Goal: Use online tool/utility: Use online tool/utility

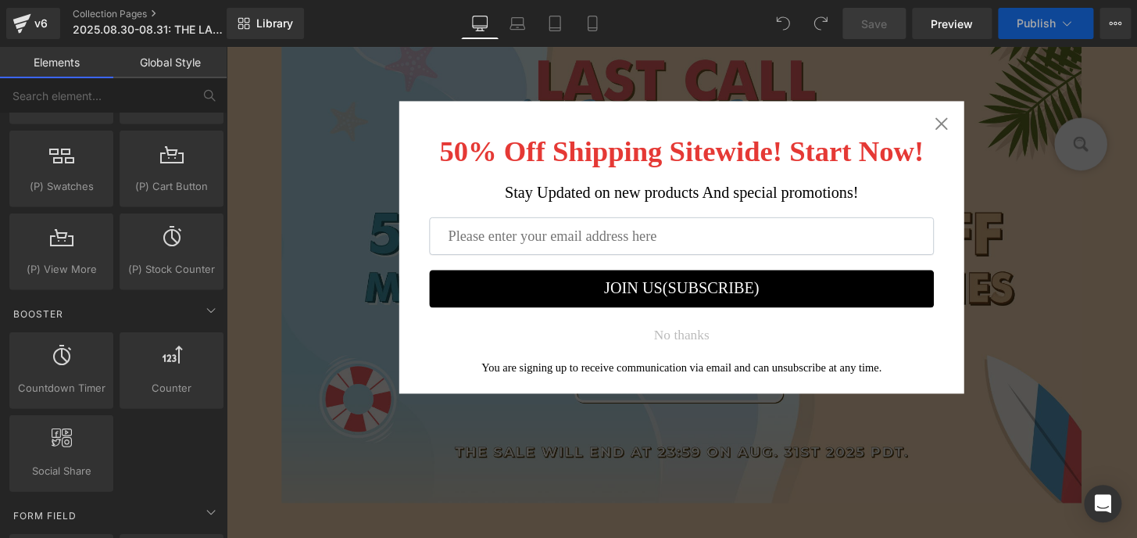
drag, startPoint x: 294, startPoint y: 417, endPoint x: 949, endPoint y: 165, distance: 701.8
click at [965, 123] on icon "Close widget" at bounding box center [968, 126] width 13 height 13
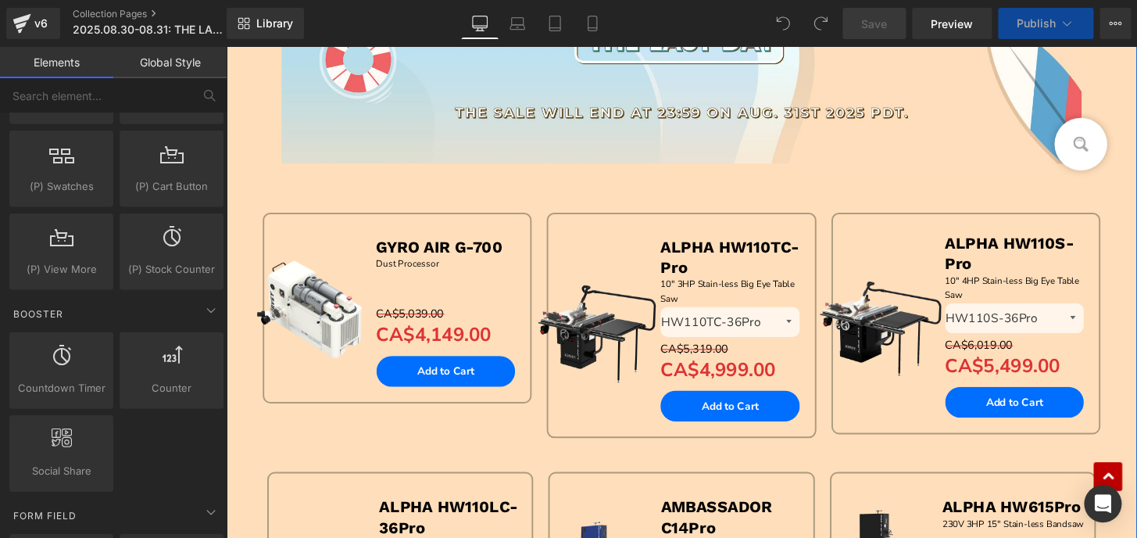
scroll to position [568, 0]
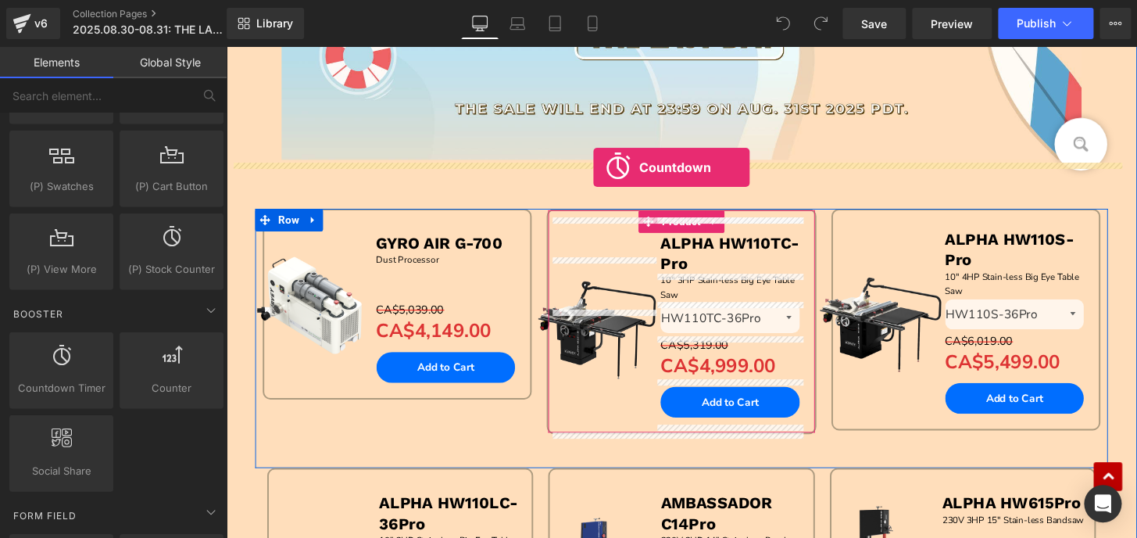
drag, startPoint x: 274, startPoint y: 434, endPoint x: 607, endPoint y: 172, distance: 423.5
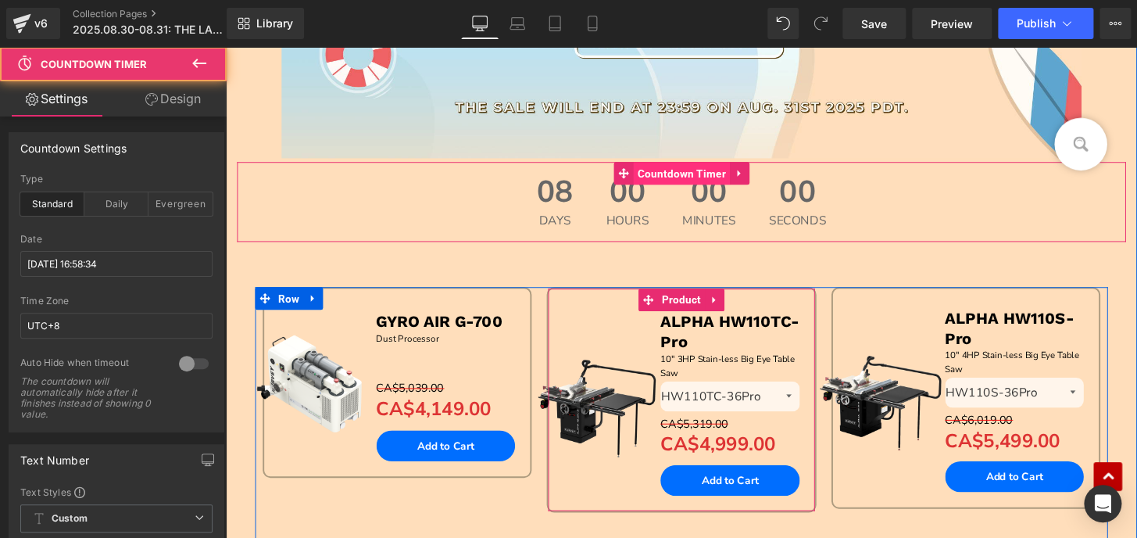
scroll to position [567, 0]
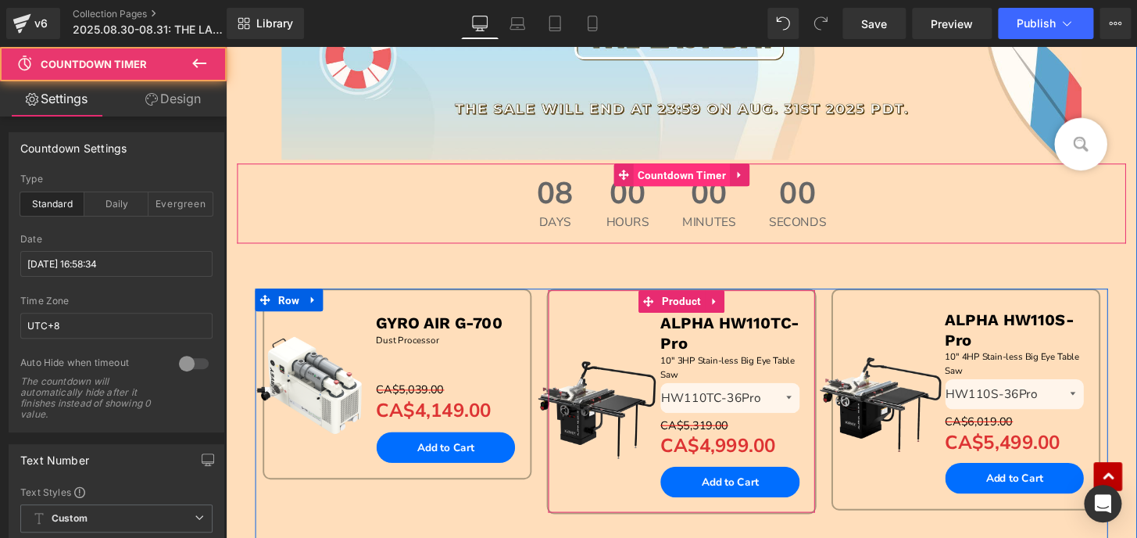
click at [652, 175] on span "Countdown Timer" at bounding box center [699, 179] width 100 height 23
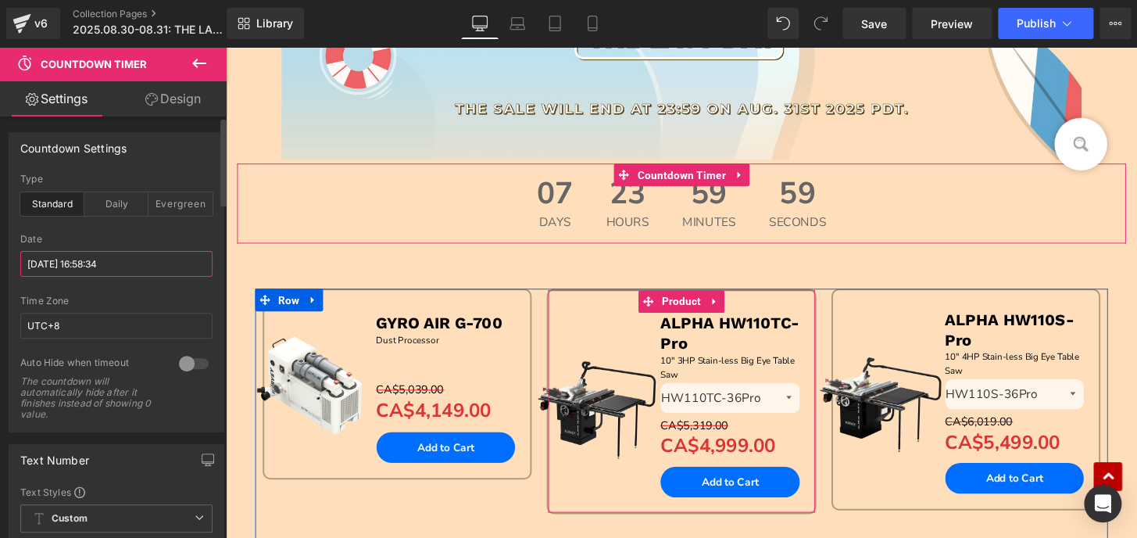
click at [63, 264] on input "[DATE] 16:58:34" at bounding box center [116, 264] width 192 height 26
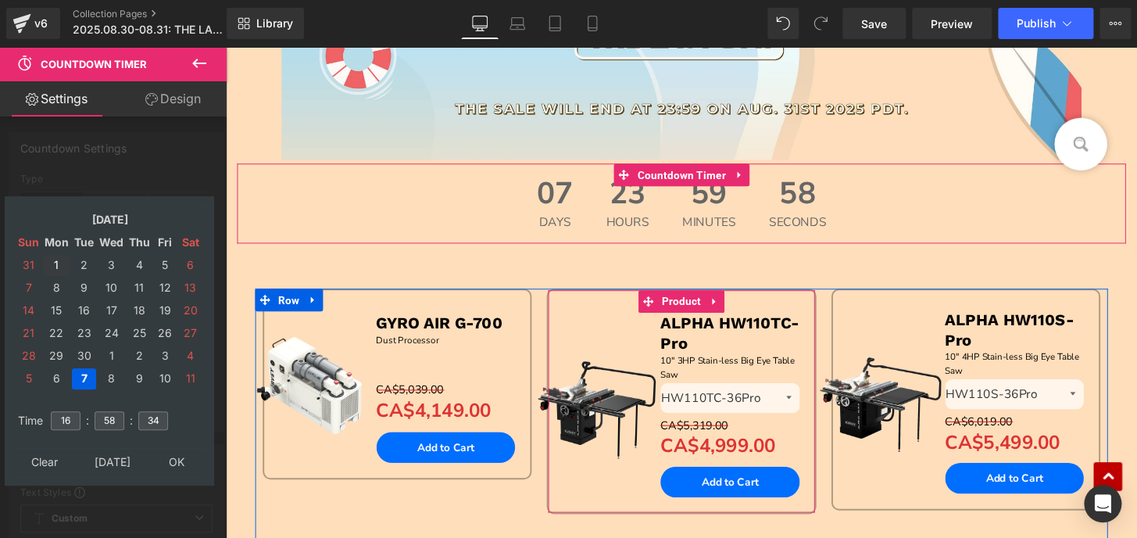
click at [54, 259] on td "1" at bounding box center [56, 265] width 27 height 21
drag, startPoint x: 74, startPoint y: 416, endPoint x: 42, endPoint y: 416, distance: 32.0
click at [42, 416] on tr "Time 16 : 58 : 34" at bounding box center [109, 410] width 191 height 17
type input "15"
click at [118, 417] on input "58" at bounding box center [110, 420] width 30 height 19
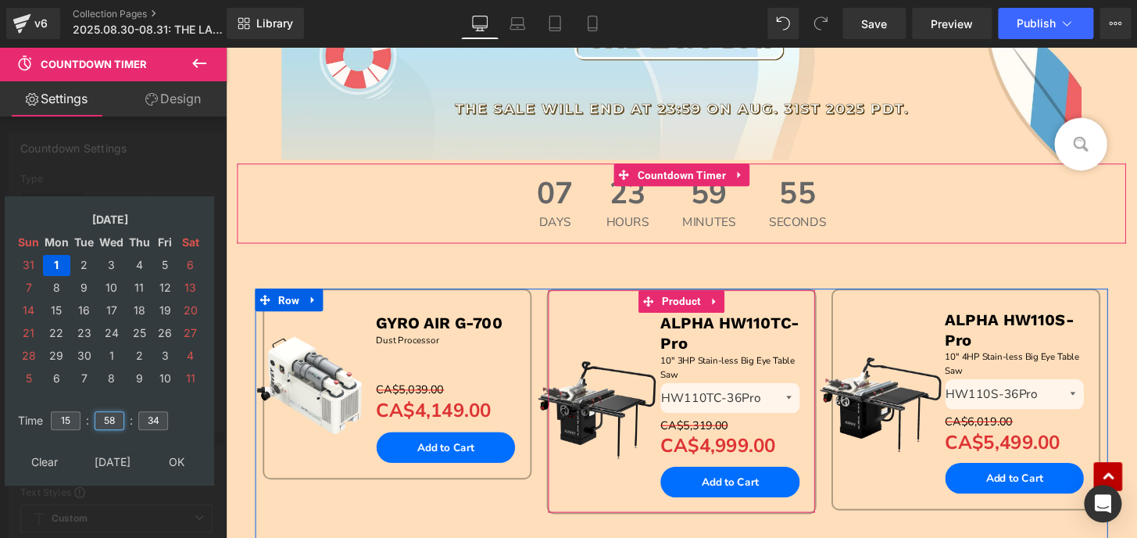
click at [118, 417] on input "58" at bounding box center [110, 420] width 30 height 19
type input "580"
click at [144, 417] on input "34" at bounding box center [153, 420] width 30 height 19
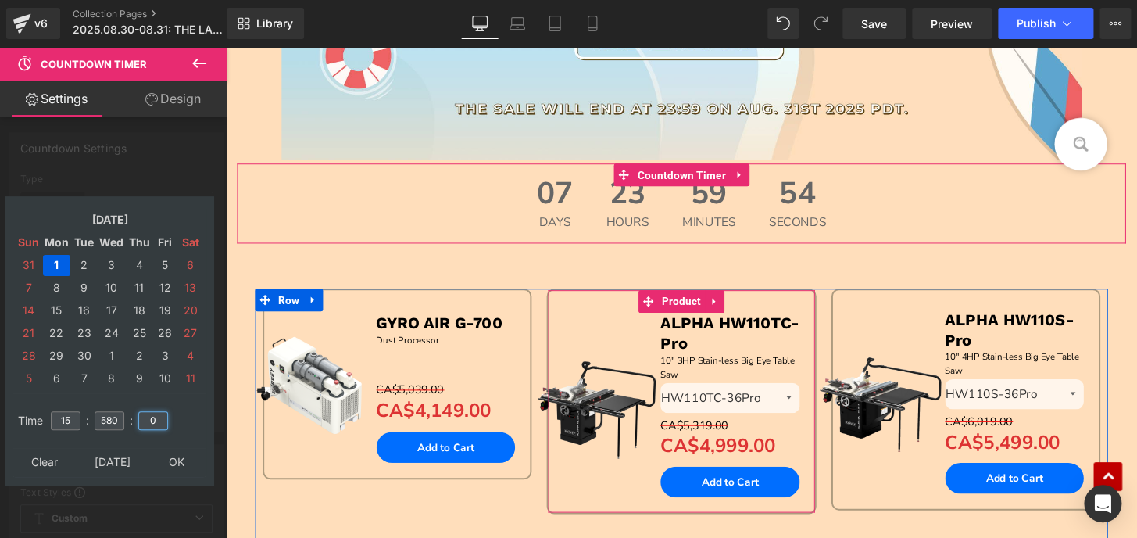
type input "0"
click at [105, 419] on input "580" at bounding box center [110, 420] width 30 height 19
type input "0"
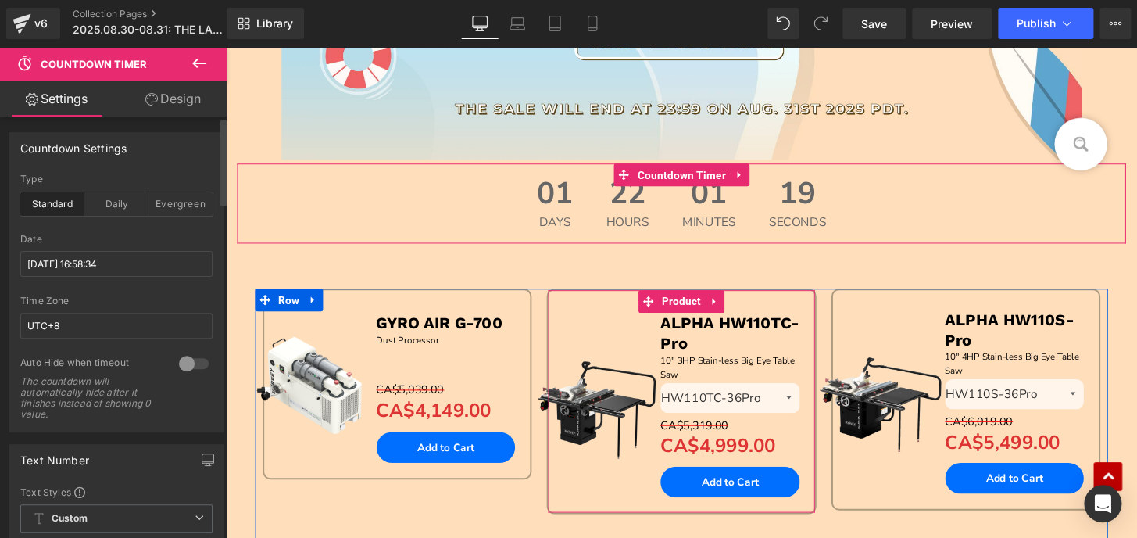
drag, startPoint x: 179, startPoint y: 366, endPoint x: 188, endPoint y: 363, distance: 9.1
click at [182, 366] on div at bounding box center [194, 363] width 38 height 25
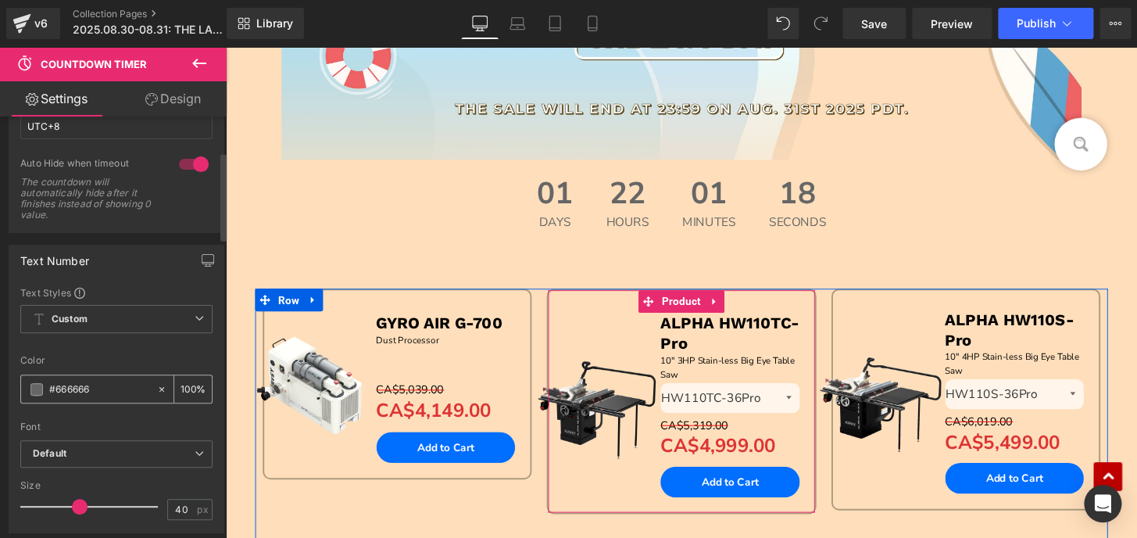
scroll to position [213, 0]
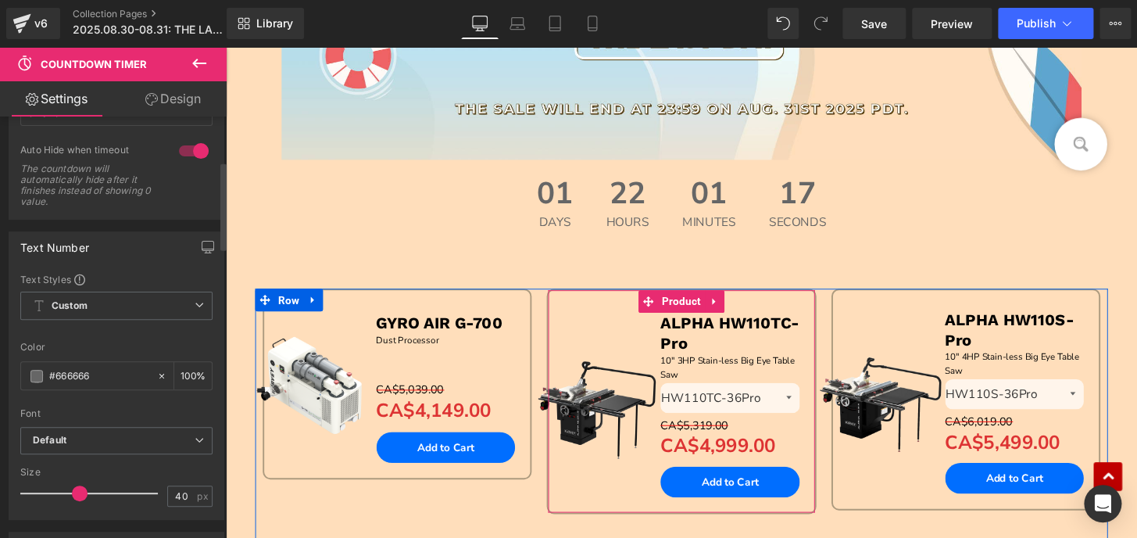
drag, startPoint x: 124, startPoint y: 374, endPoint x: 0, endPoint y: 377, distance: 124.3
click at [0, 377] on div "Text Number Text Styles Custom Custom Setup Global Style Custom Setup Global St…" at bounding box center [117, 370] width 234 height 300
paste input "34"
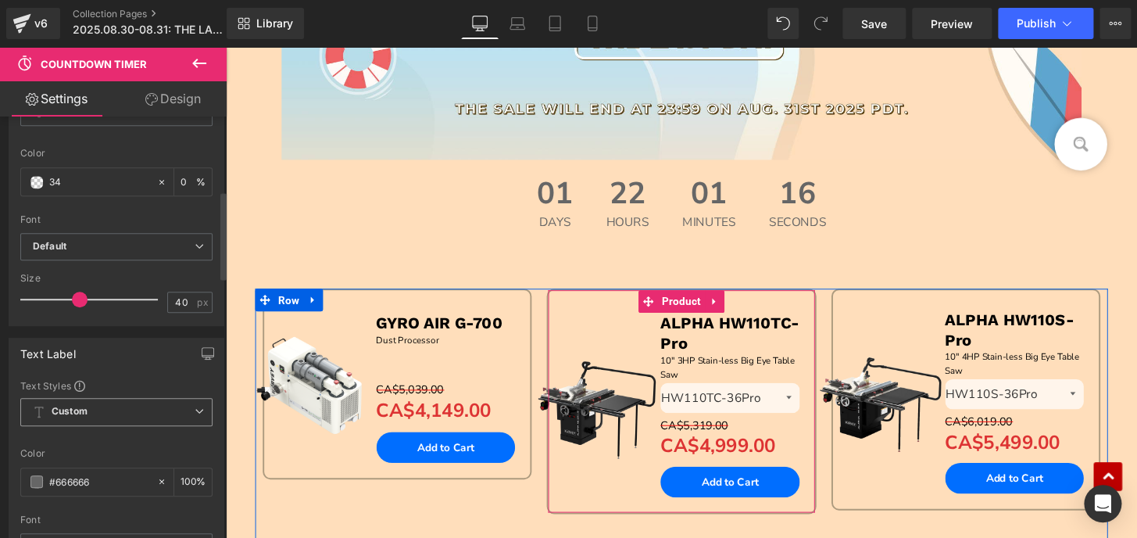
scroll to position [426, 0]
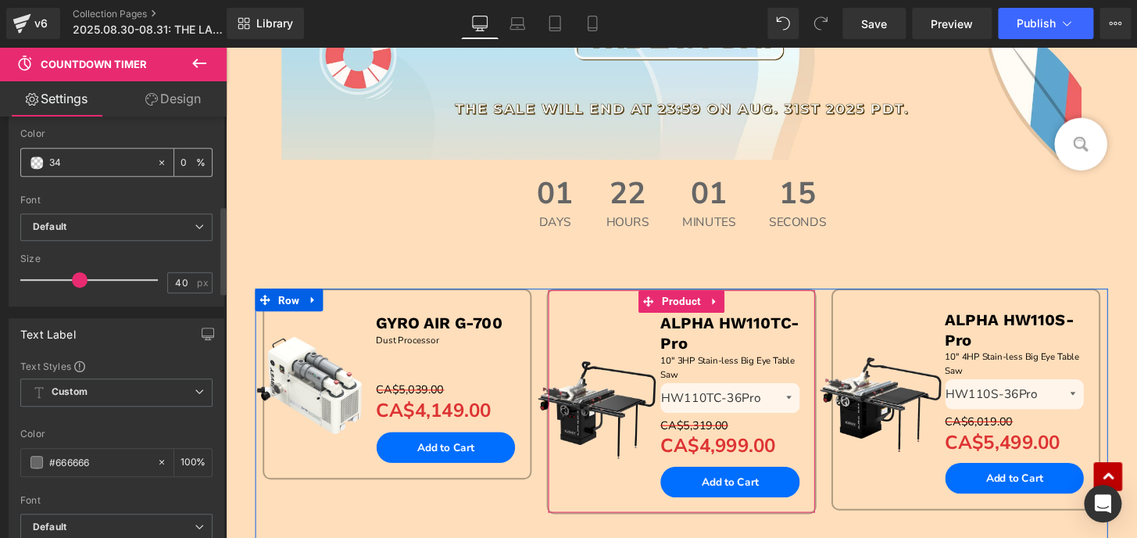
type input "34"
click at [33, 163] on span at bounding box center [36, 162] width 13 height 13
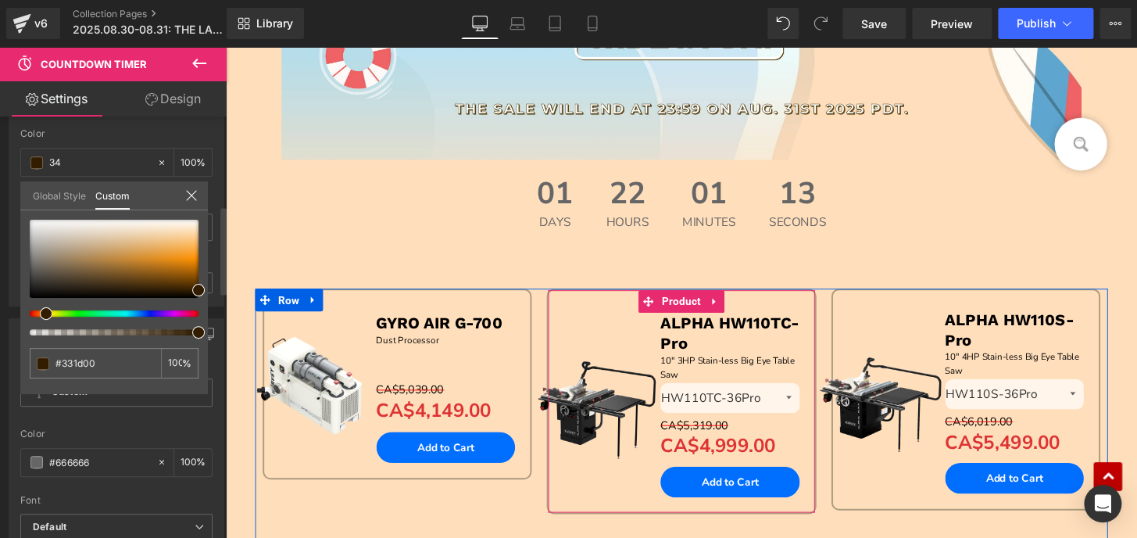
click at [40, 313] on div at bounding box center [107, 313] width 169 height 6
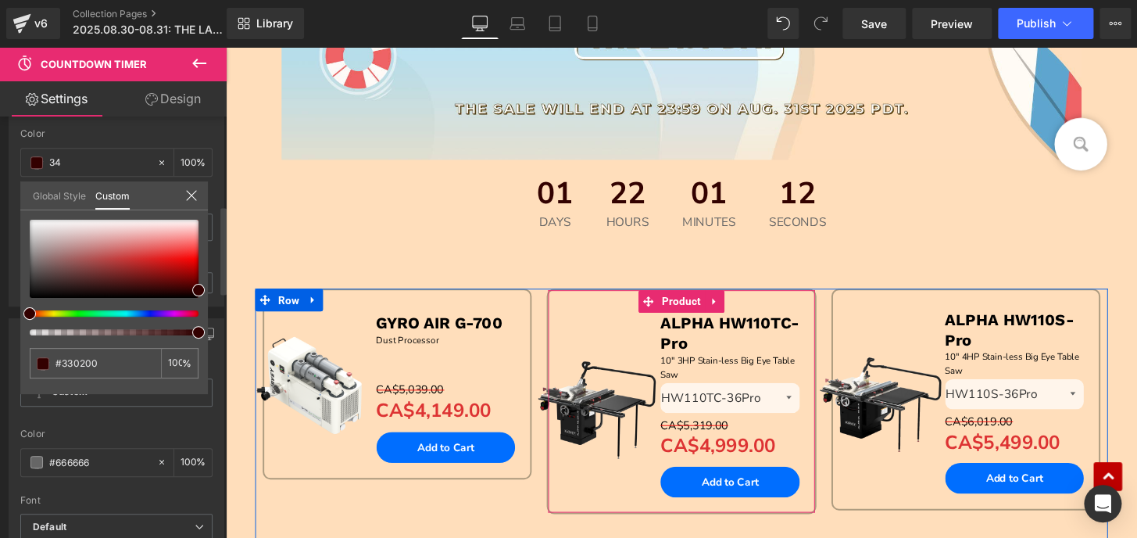
drag, startPoint x: 34, startPoint y: 313, endPoint x: 20, endPoint y: 313, distance: 13.3
click at [20, 313] on div "34 0 %" at bounding box center [114, 307] width 188 height 174
click at [145, 260] on div at bounding box center [114, 259] width 169 height 78
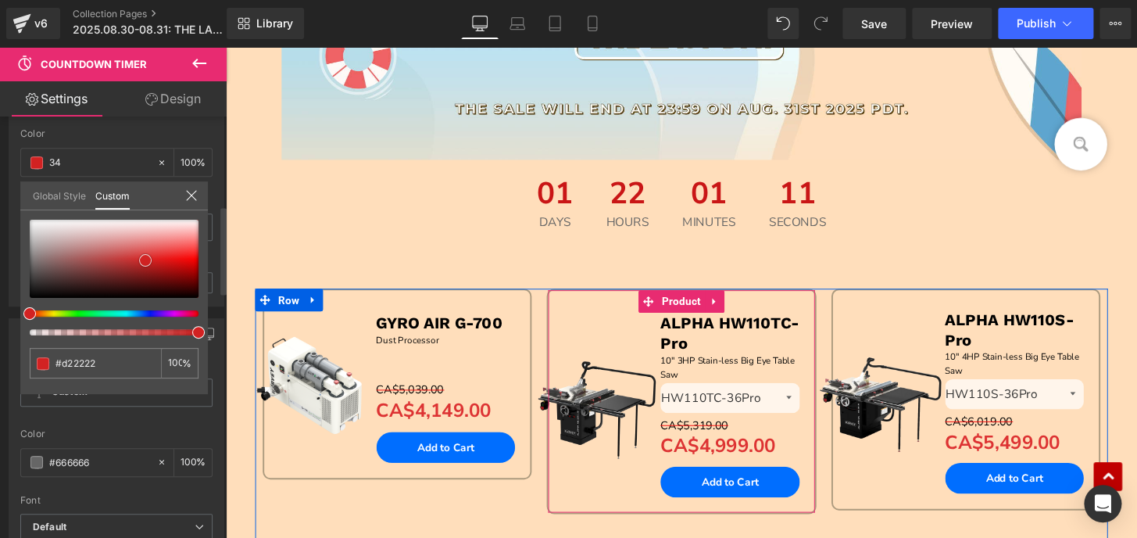
click at [164, 263] on div at bounding box center [114, 259] width 169 height 78
click at [159, 252] on div at bounding box center [114, 259] width 169 height 78
click at [161, 247] on span at bounding box center [159, 251] width 13 height 13
drag, startPoint x: 106, startPoint y: 361, endPoint x: 9, endPoint y: 359, distance: 97.7
click at [9, 306] on div "Text Number Text Styles Custom Custom Setup Global Style Custom Setup Global St…" at bounding box center [117, 156] width 234 height 300
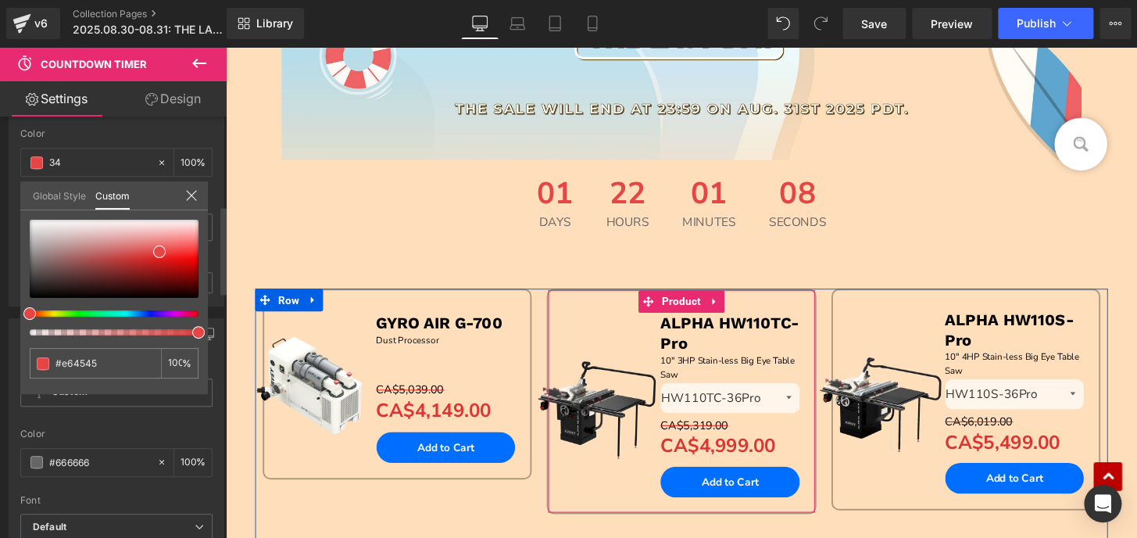
type input "#e64545"
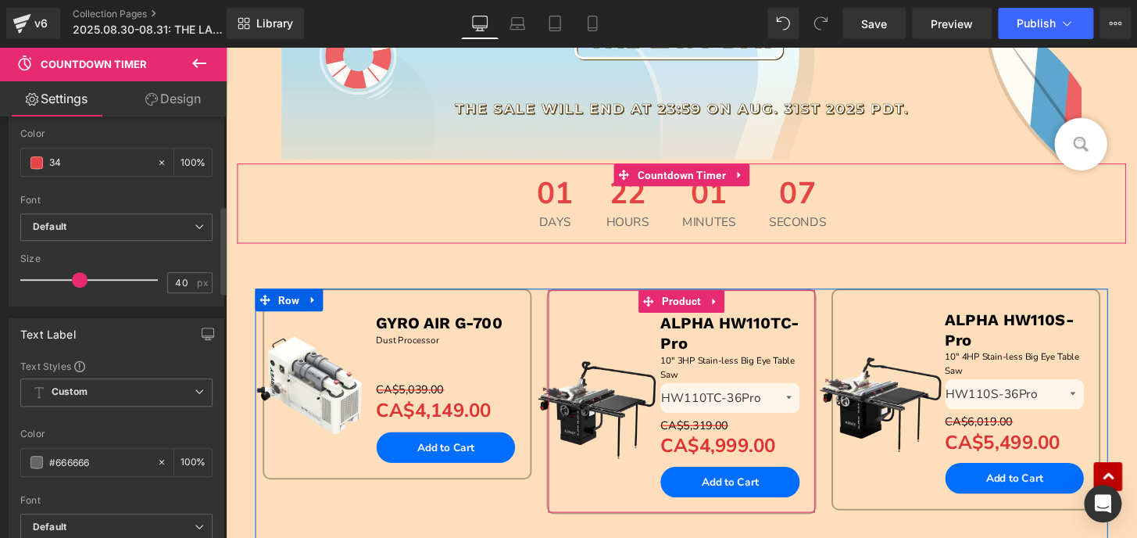
drag, startPoint x: 102, startPoint y: 462, endPoint x: 10, endPoint y: 459, distance: 91.5
click at [10, 459] on div "Text Styles Custom Custom Setup Global Style Custom Setup Global Style rgb(102,…" at bounding box center [116, 482] width 214 height 246
drag, startPoint x: 98, startPoint y: 462, endPoint x: 0, endPoint y: 456, distance: 98.7
click at [0, 456] on div "Text Label Text Styles Custom Custom Setup Global Style Custom Setup Global Sty…" at bounding box center [117, 456] width 234 height 300
paste input "e64545"
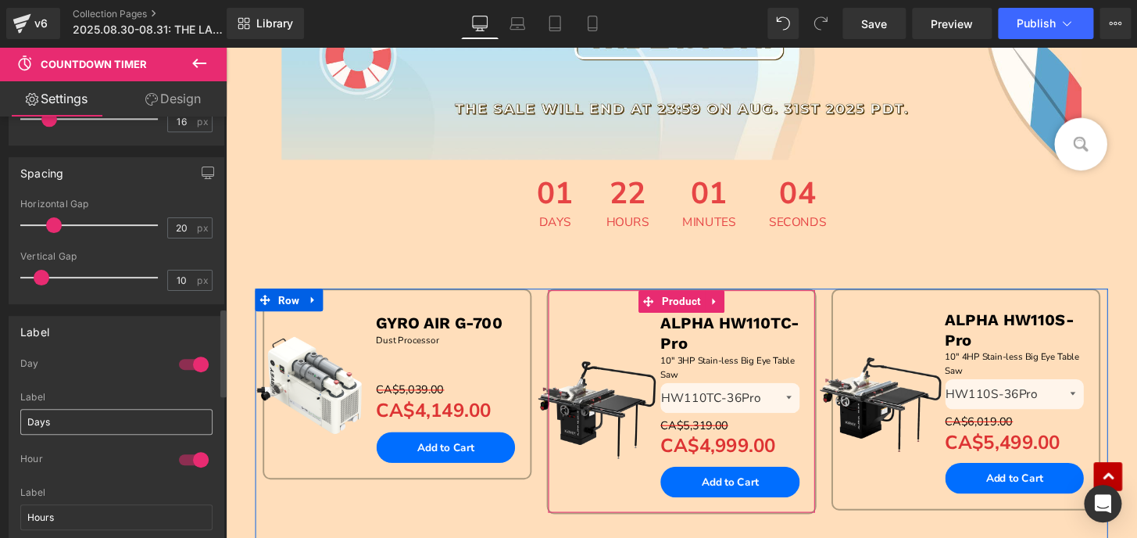
scroll to position [923, 0]
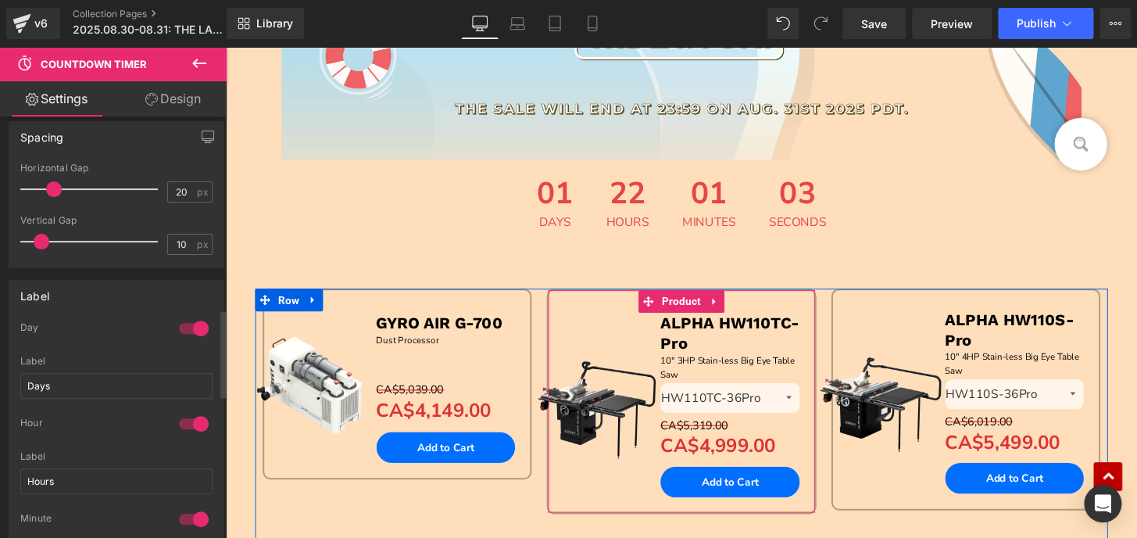
type input "#e64545"
click at [185, 325] on div at bounding box center [194, 328] width 38 height 25
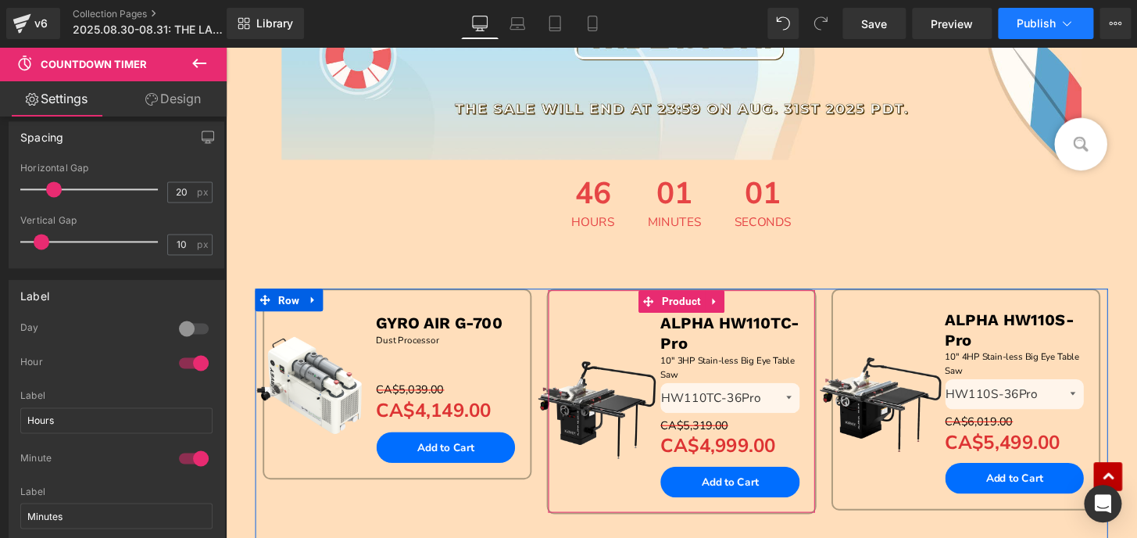
click at [1023, 24] on span "Publish" at bounding box center [1036, 23] width 39 height 13
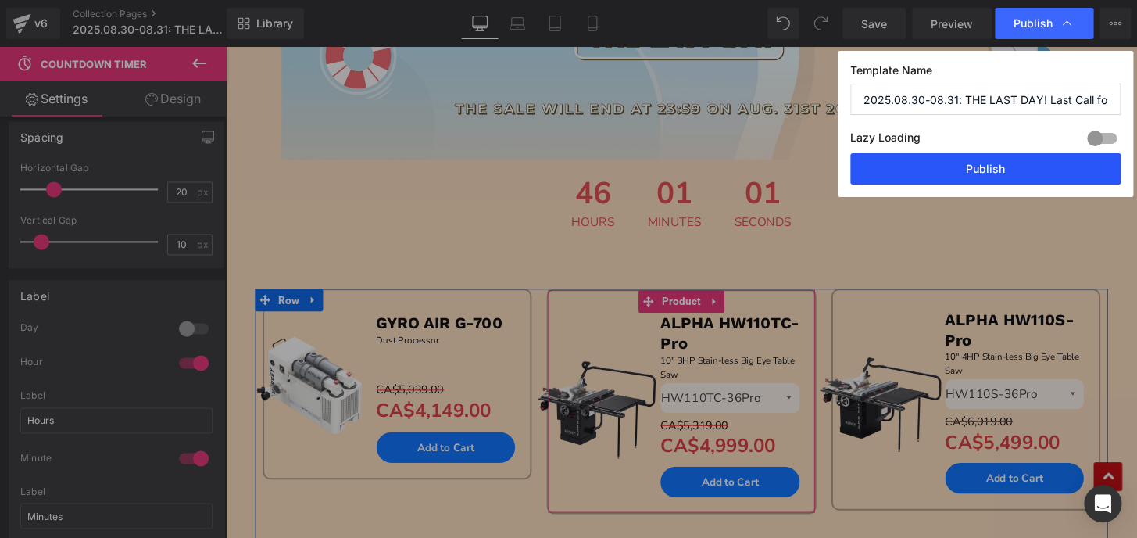
click at [992, 170] on button "Publish" at bounding box center [985, 168] width 270 height 31
